Goal: Browse casually: Explore the website without a specific task or goal

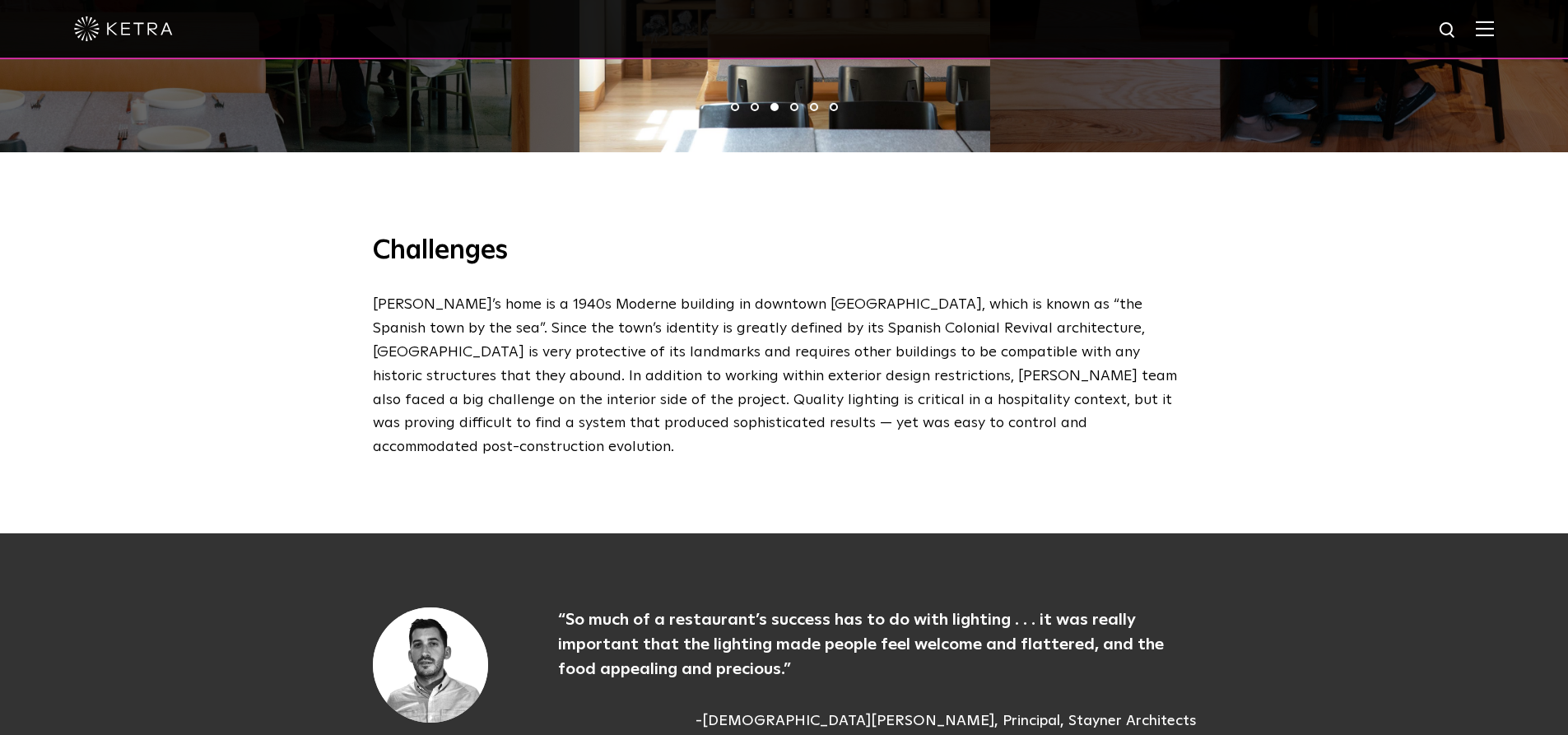
scroll to position [1400, 0]
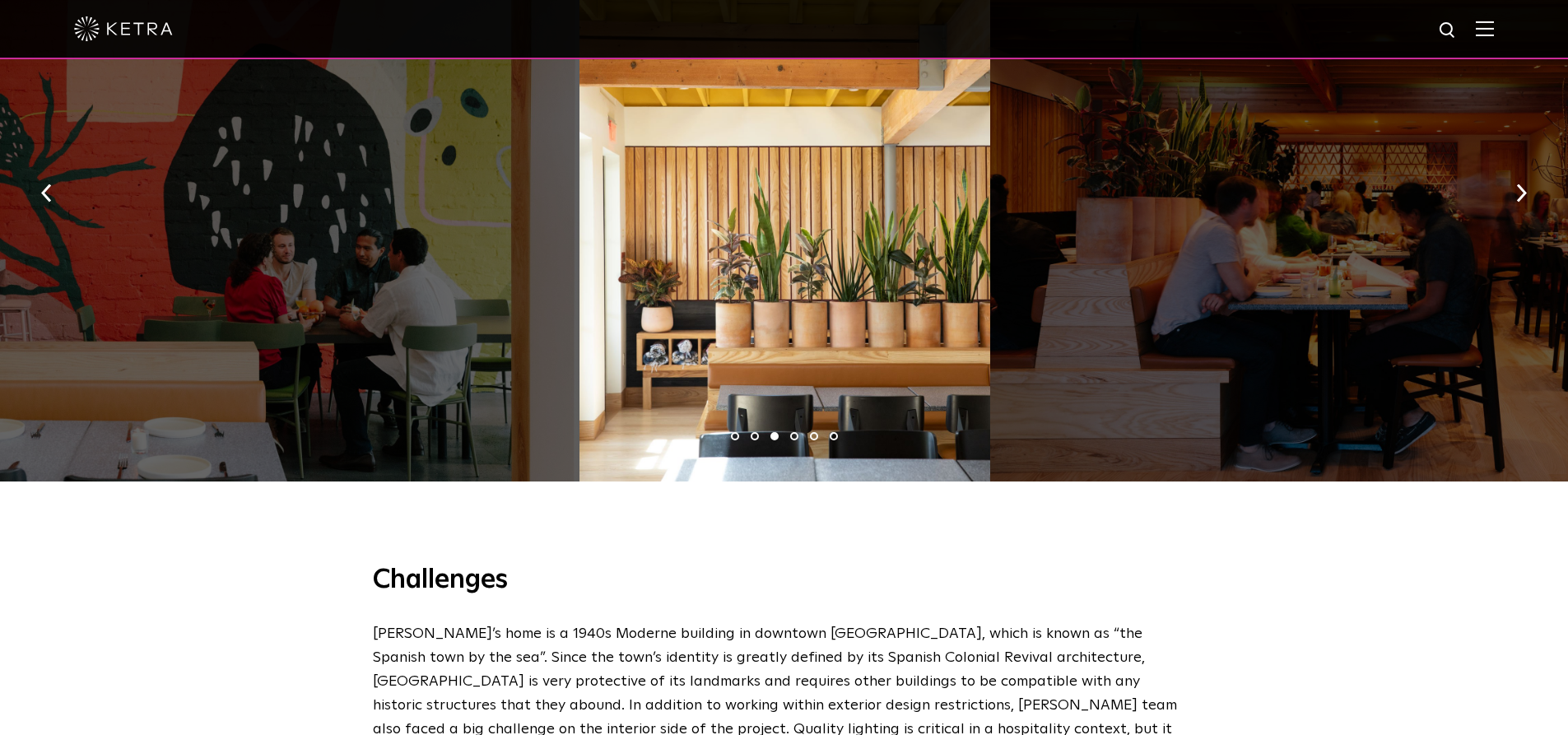
click at [792, 425] on ul "1 2 3 4 5 6" at bounding box center [784, 436] width 1568 height 24
click at [792, 432] on li "4" at bounding box center [794, 436] width 8 height 8
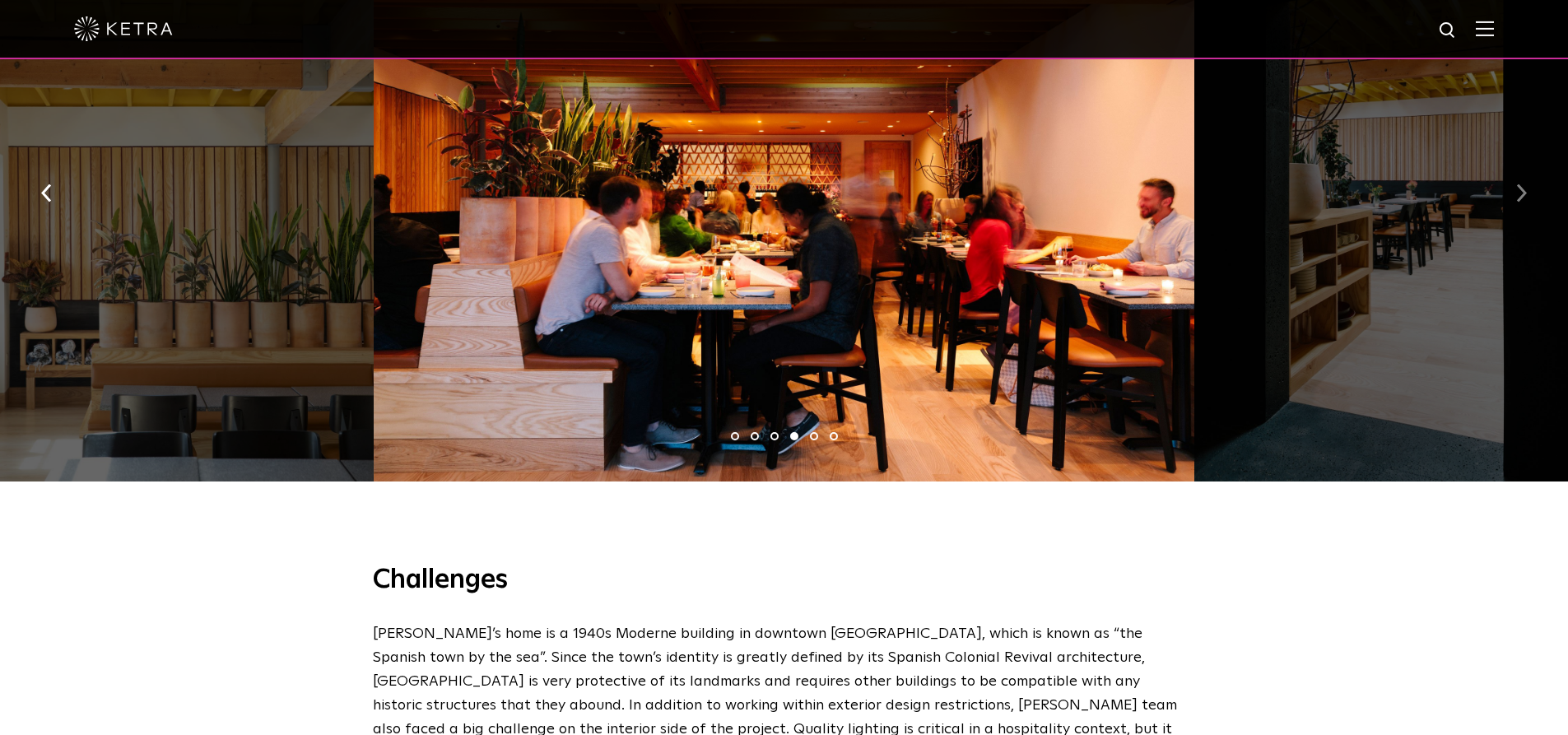
click at [1528, 163] on button "button" at bounding box center [1521, 192] width 36 height 57
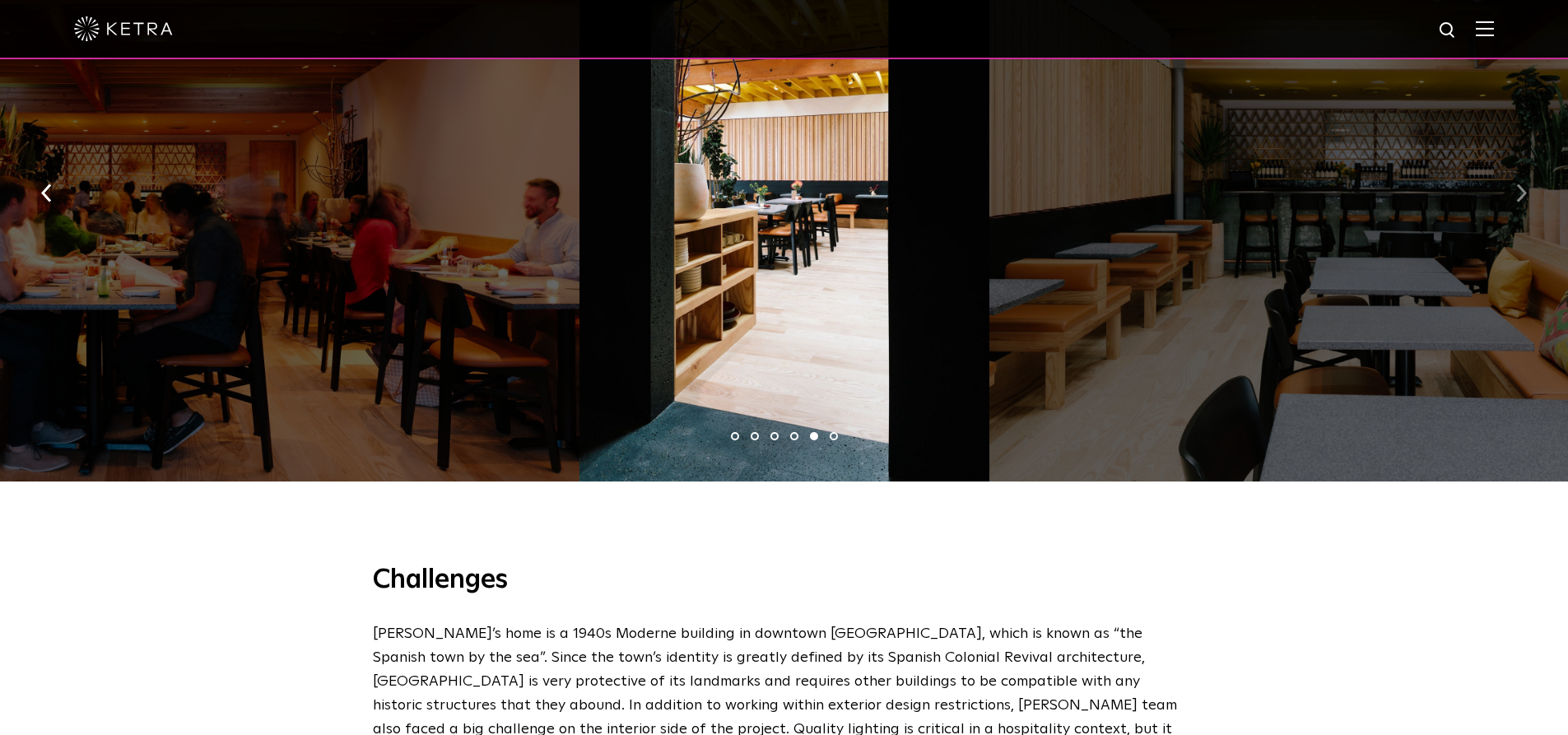
click at [1528, 163] on button "button" at bounding box center [1521, 192] width 36 height 57
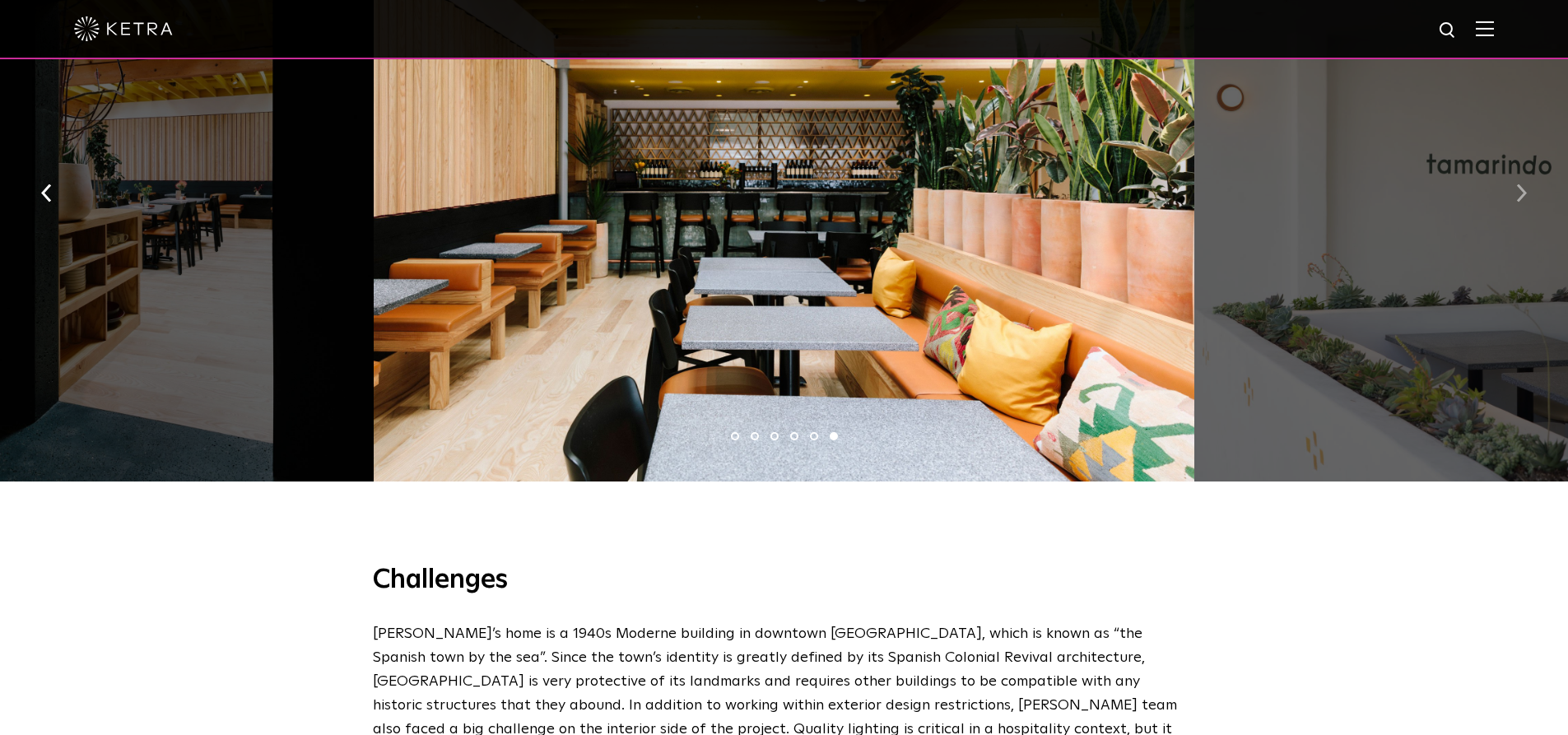
click at [1528, 163] on button "button" at bounding box center [1521, 192] width 36 height 57
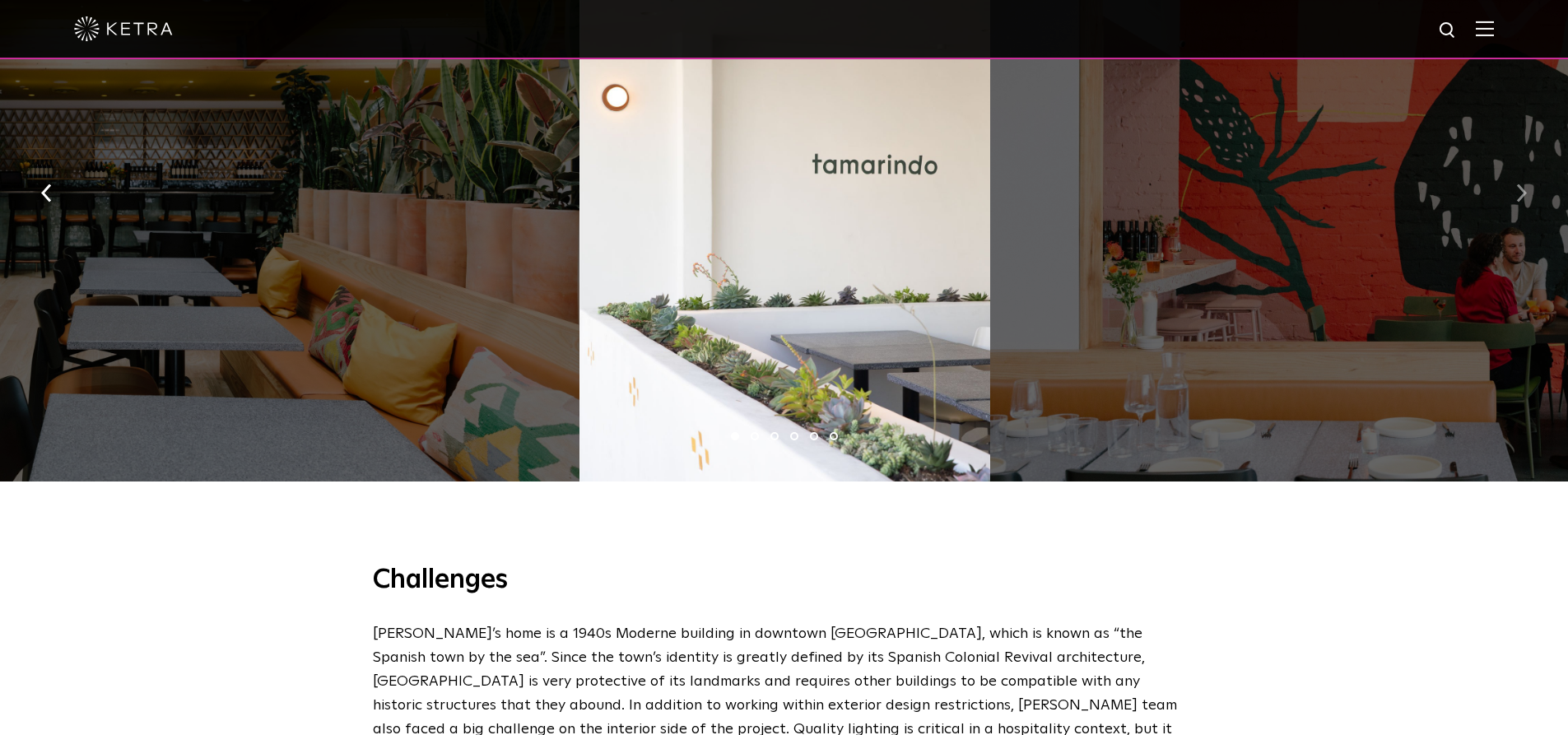
click at [1528, 163] on button "button" at bounding box center [1521, 192] width 36 height 57
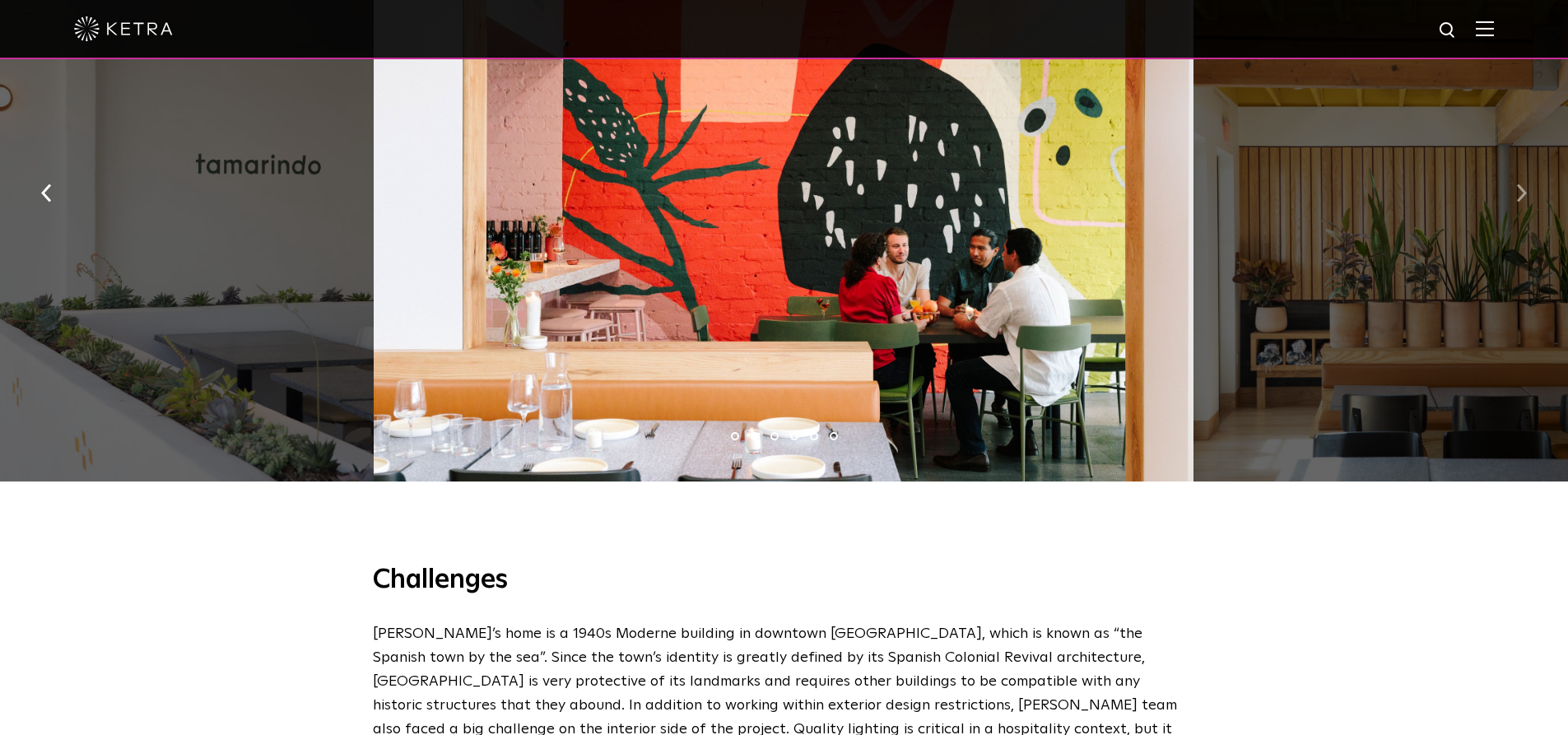
click at [1528, 163] on button "button" at bounding box center [1521, 192] width 36 height 57
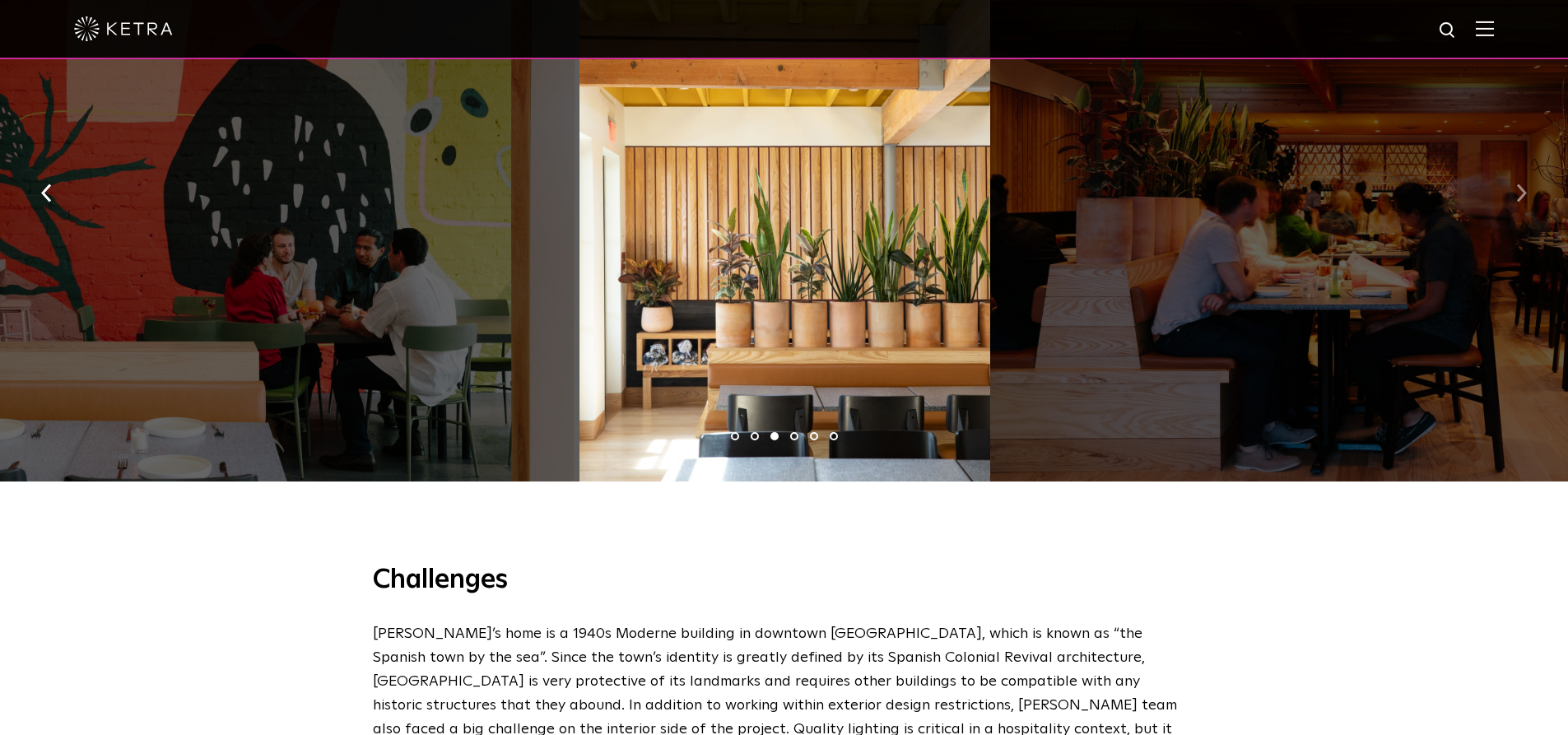
click at [1528, 163] on button "button" at bounding box center [1521, 192] width 36 height 57
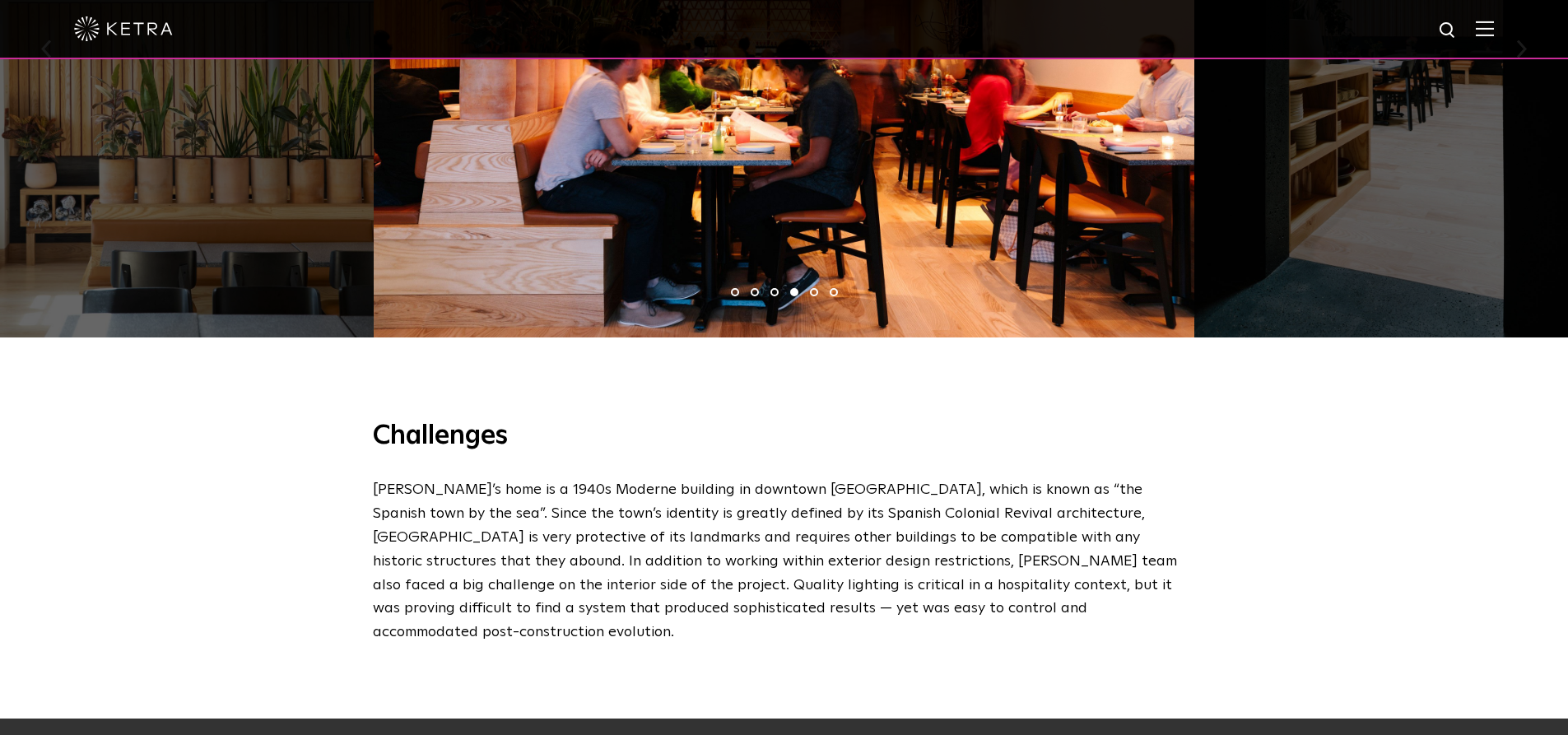
scroll to position [1564, 0]
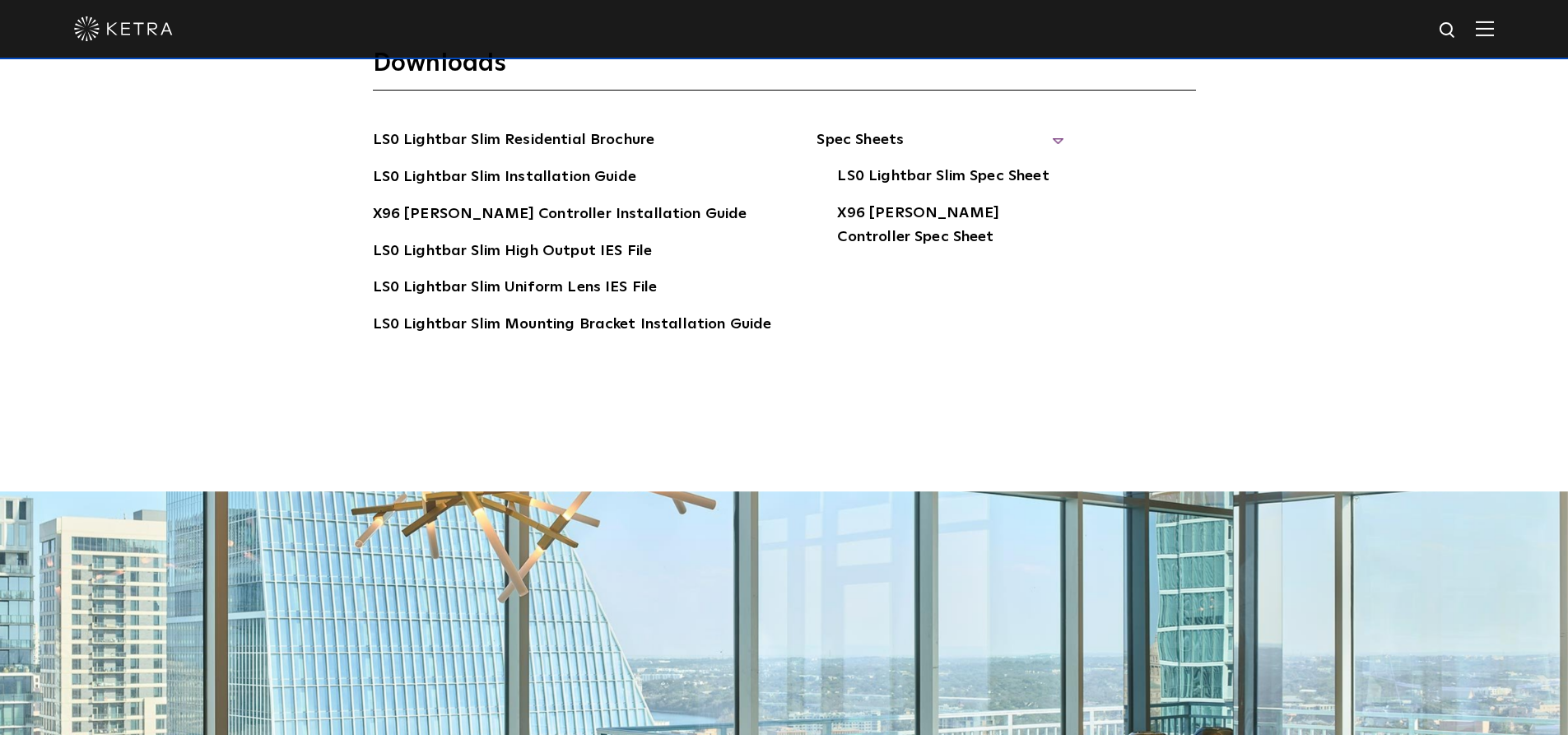
scroll to position [3460, 0]
